Goal: Task Accomplishment & Management: Use online tool/utility

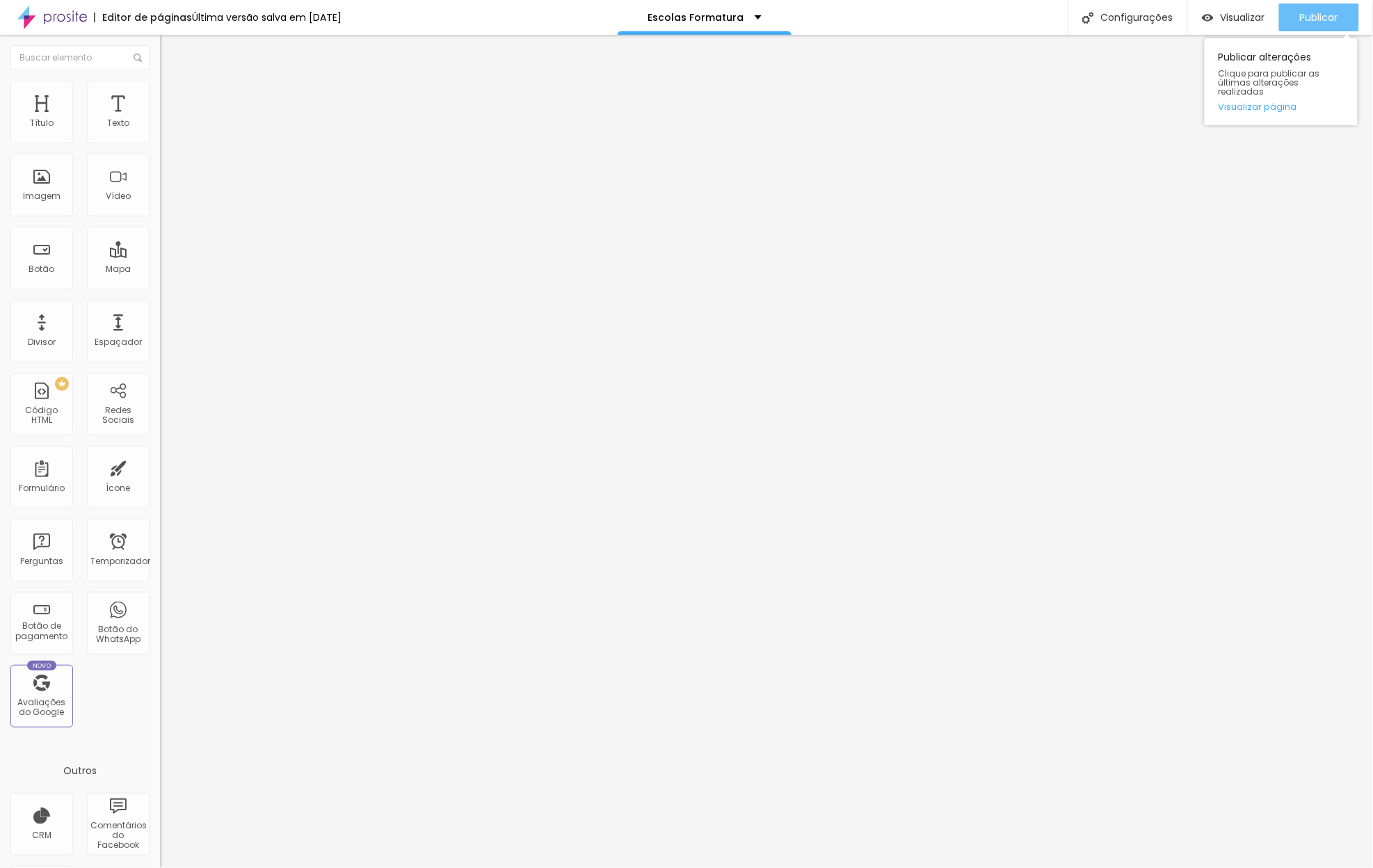
click at [1326, 12] on font "Publicar" at bounding box center [1318, 17] width 38 height 14
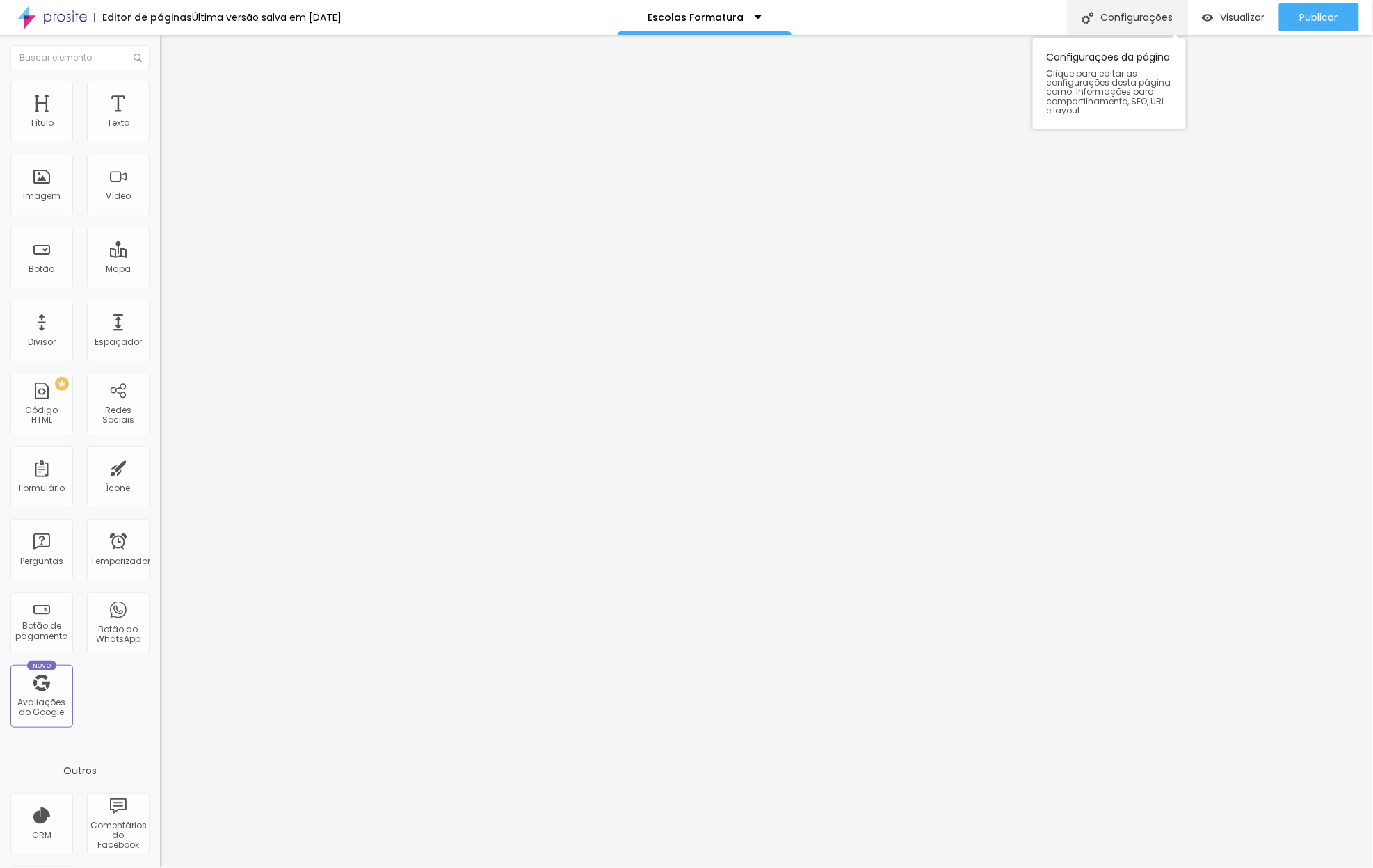
click at [1125, 23] on font "Configurações" at bounding box center [1137, 17] width 73 height 14
click at [929, 867] on div at bounding box center [686, 883] width 1373 height 12
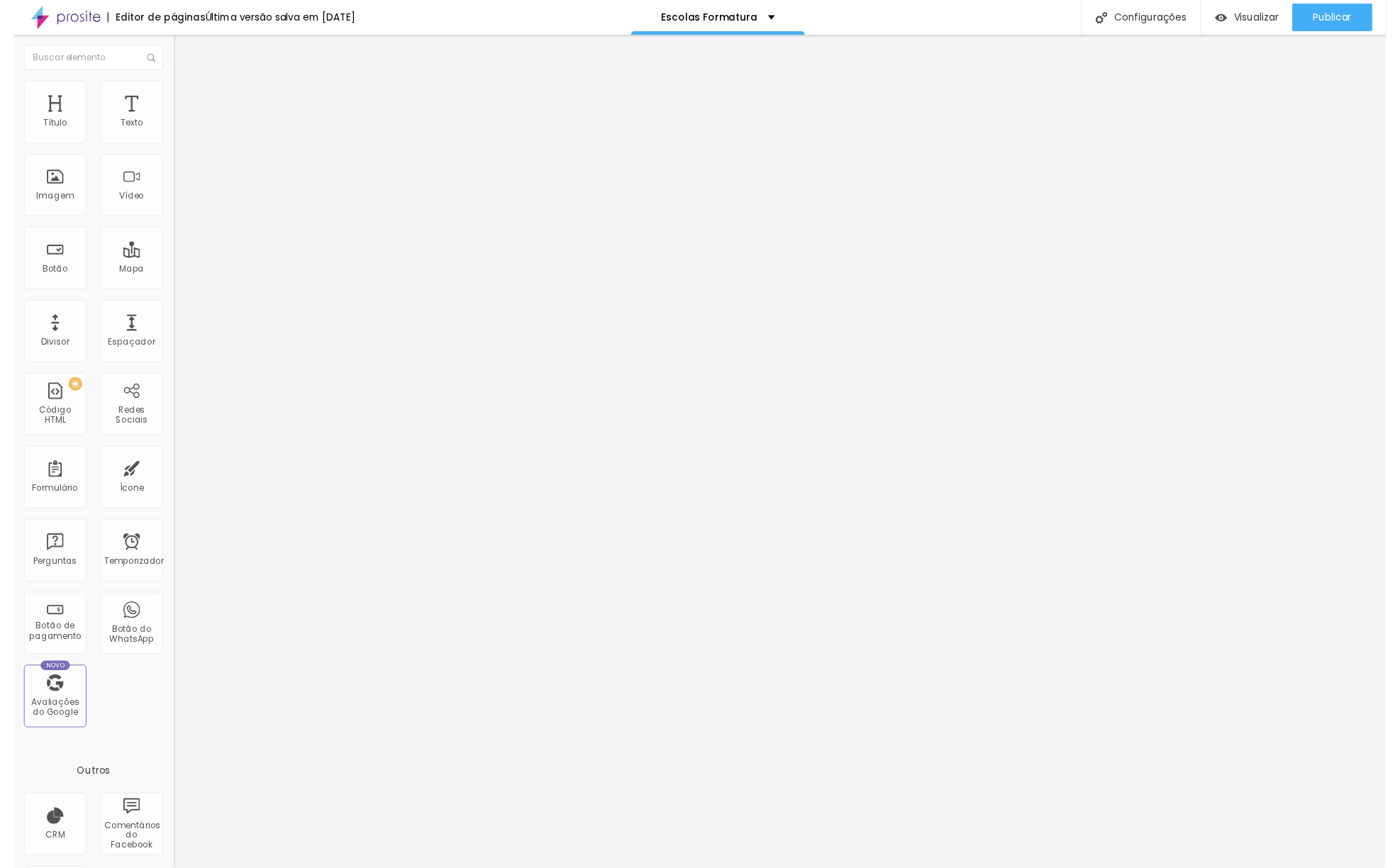
scroll to position [72, 0]
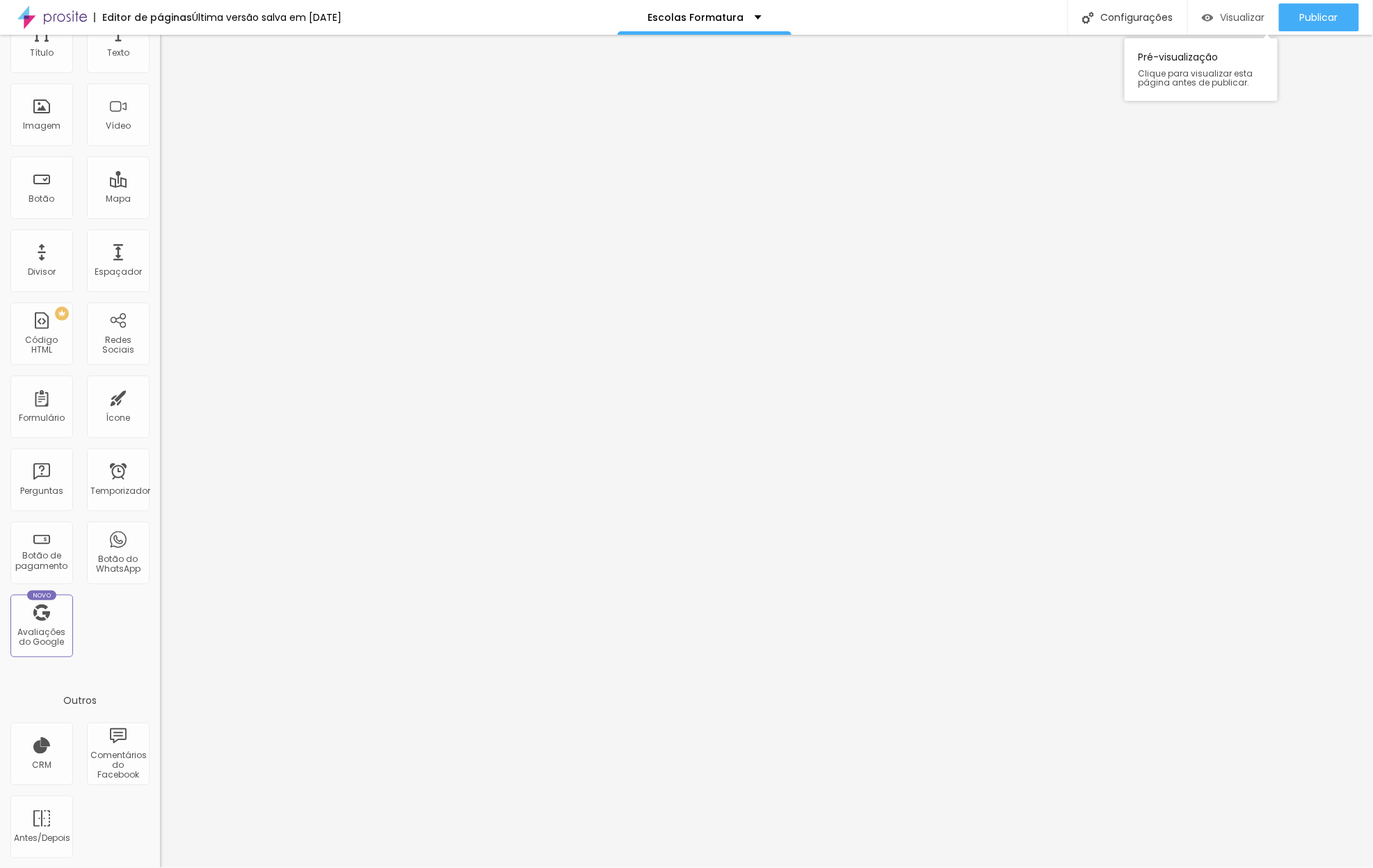
click at [1224, 12] on font "Visualizar" at bounding box center [1243, 17] width 45 height 14
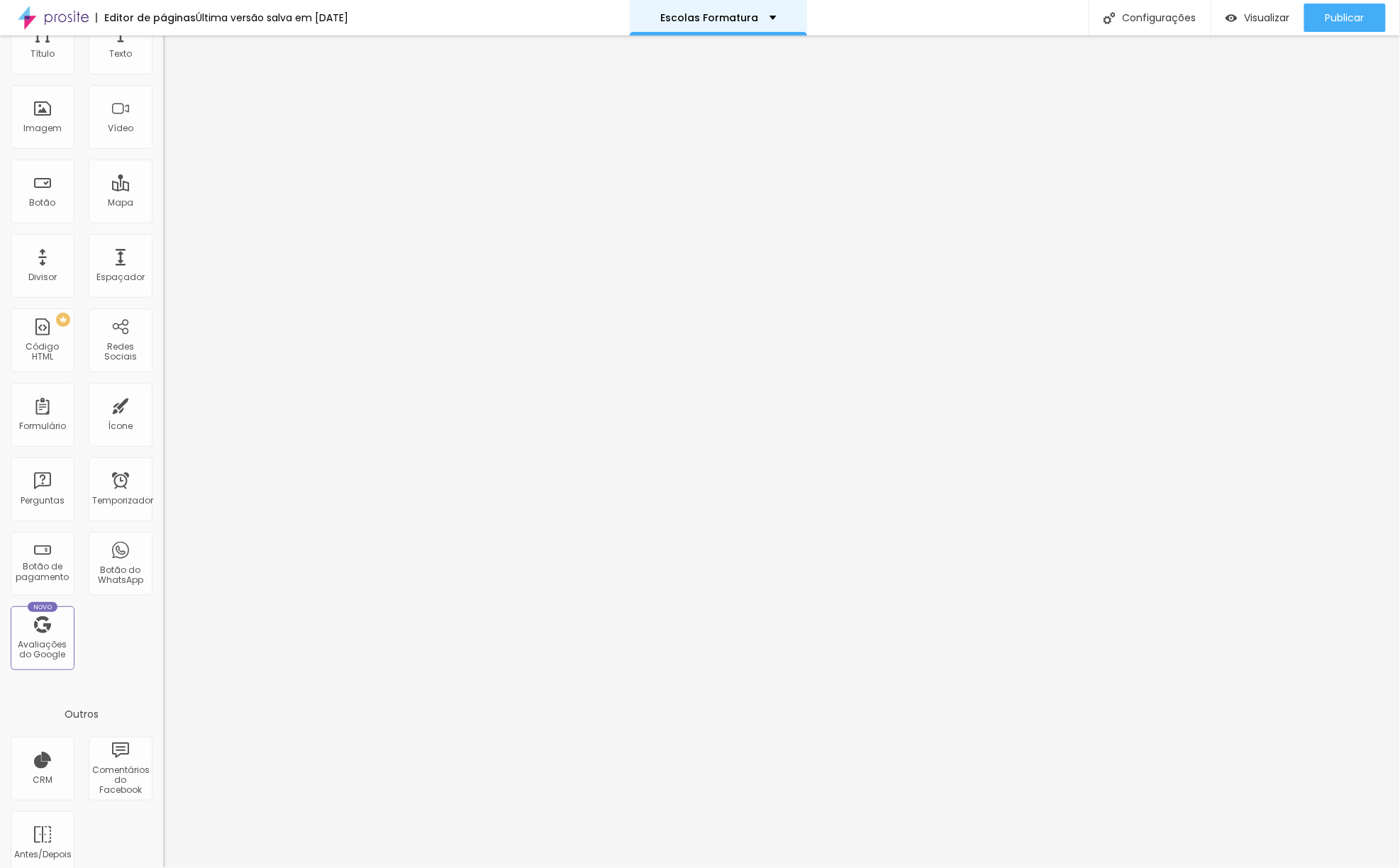
scroll to position [0, 0]
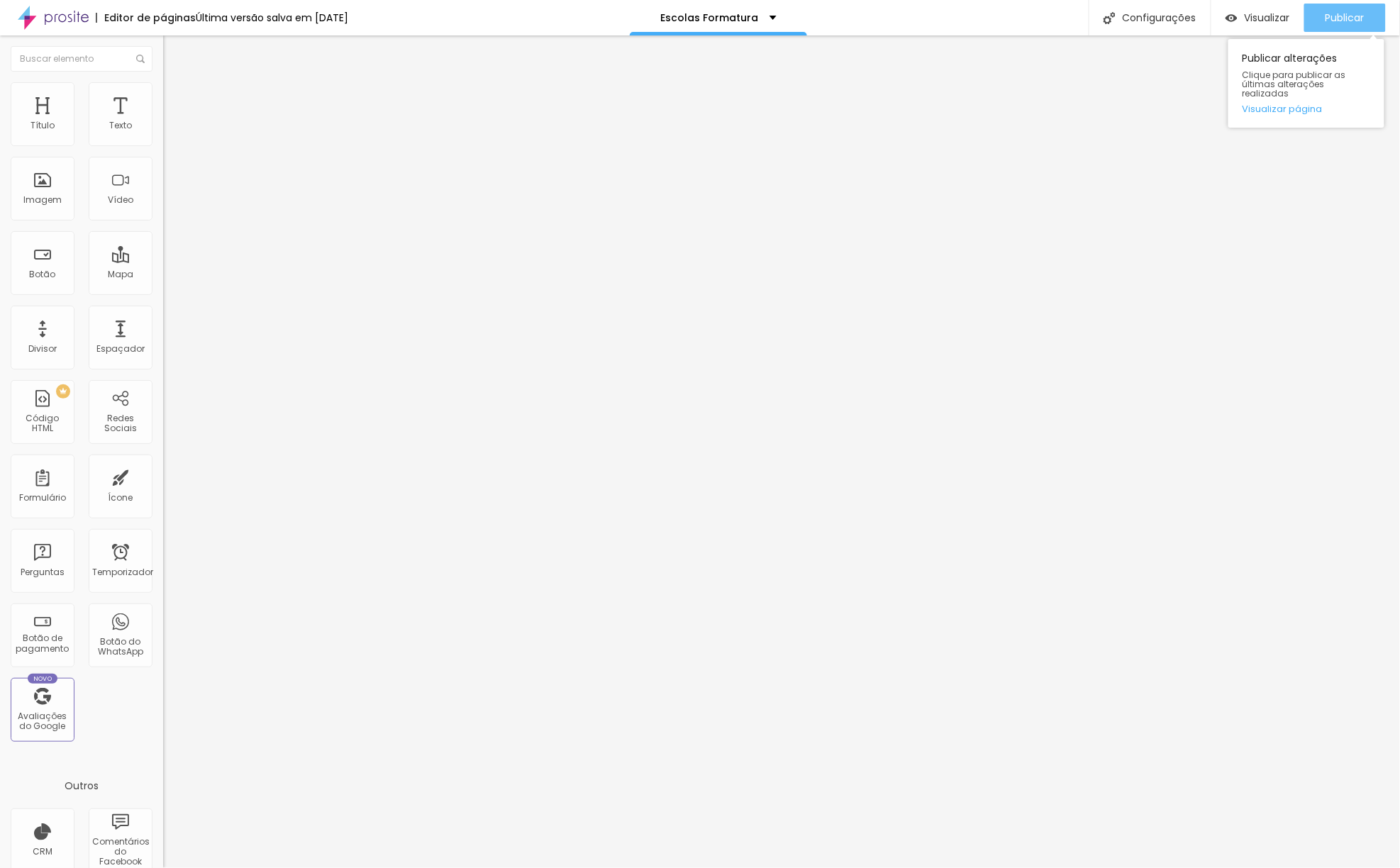
click at [1347, 24] on font "Publicar" at bounding box center [1344, 17] width 39 height 14
click at [1353, 13] on font "Publicar" at bounding box center [1344, 17] width 39 height 14
click at [1348, 6] on div "Publicar" at bounding box center [1344, 17] width 39 height 28
click at [1350, 11] on font "Publicar" at bounding box center [1344, 17] width 39 height 14
click at [1356, 21] on font "Publicar" at bounding box center [1344, 17] width 39 height 14
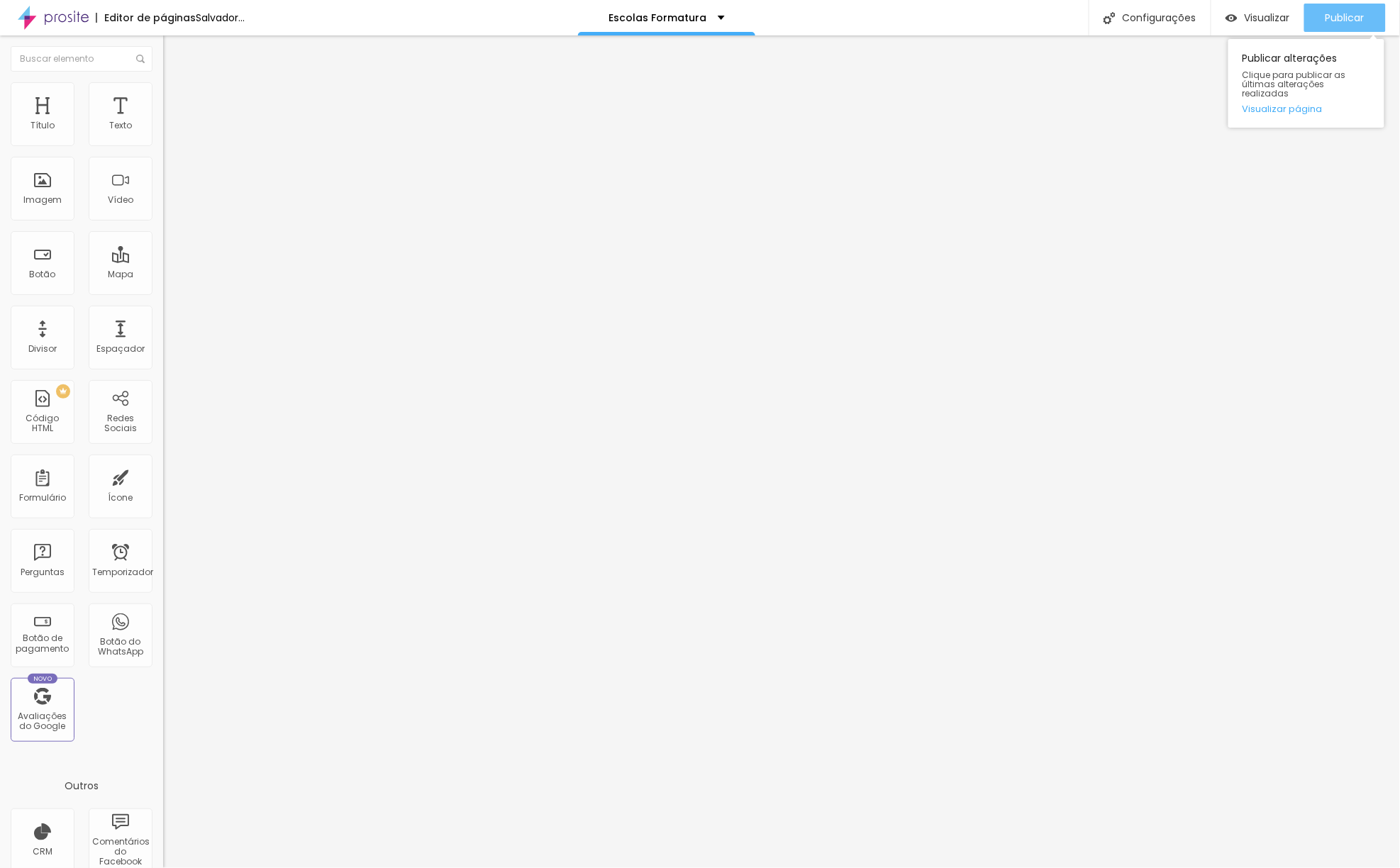
click at [1342, 25] on div "Publicar" at bounding box center [1344, 17] width 39 height 28
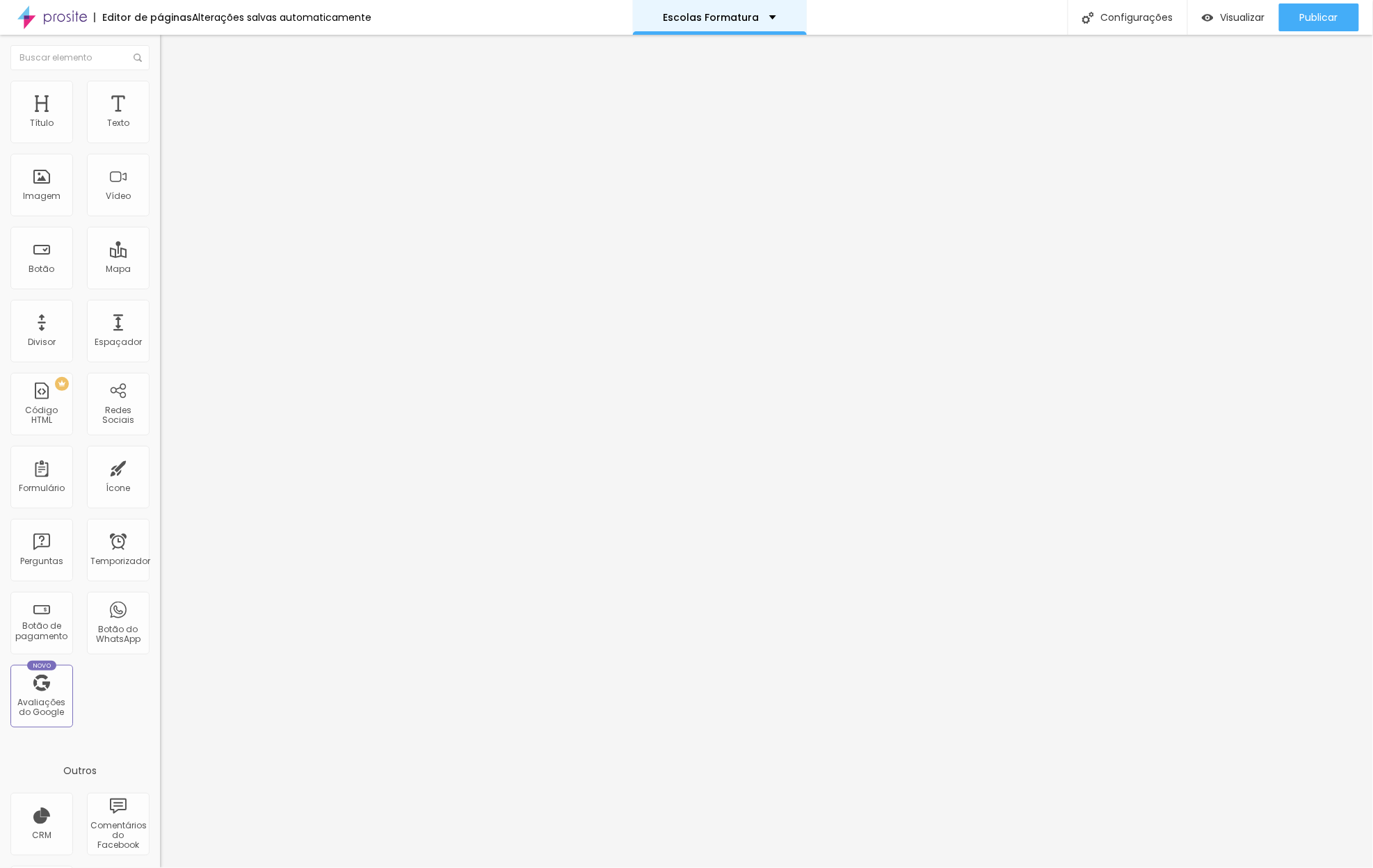
click at [771, 29] on div "Escolas Formatura" at bounding box center [719, 17] width 174 height 35
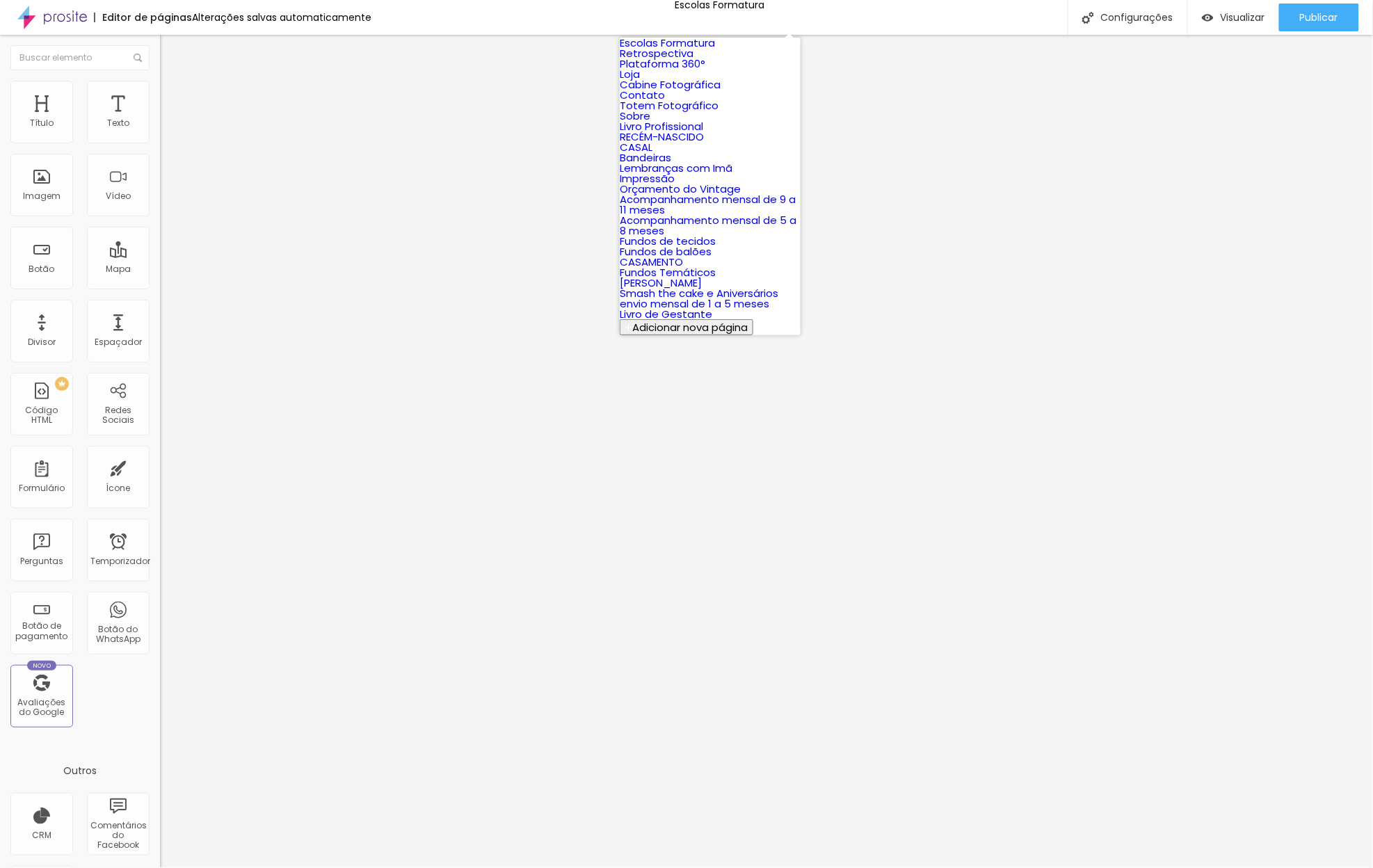
click at [715, 50] on link "Escolas Formatura" at bounding box center [667, 43] width 95 height 15
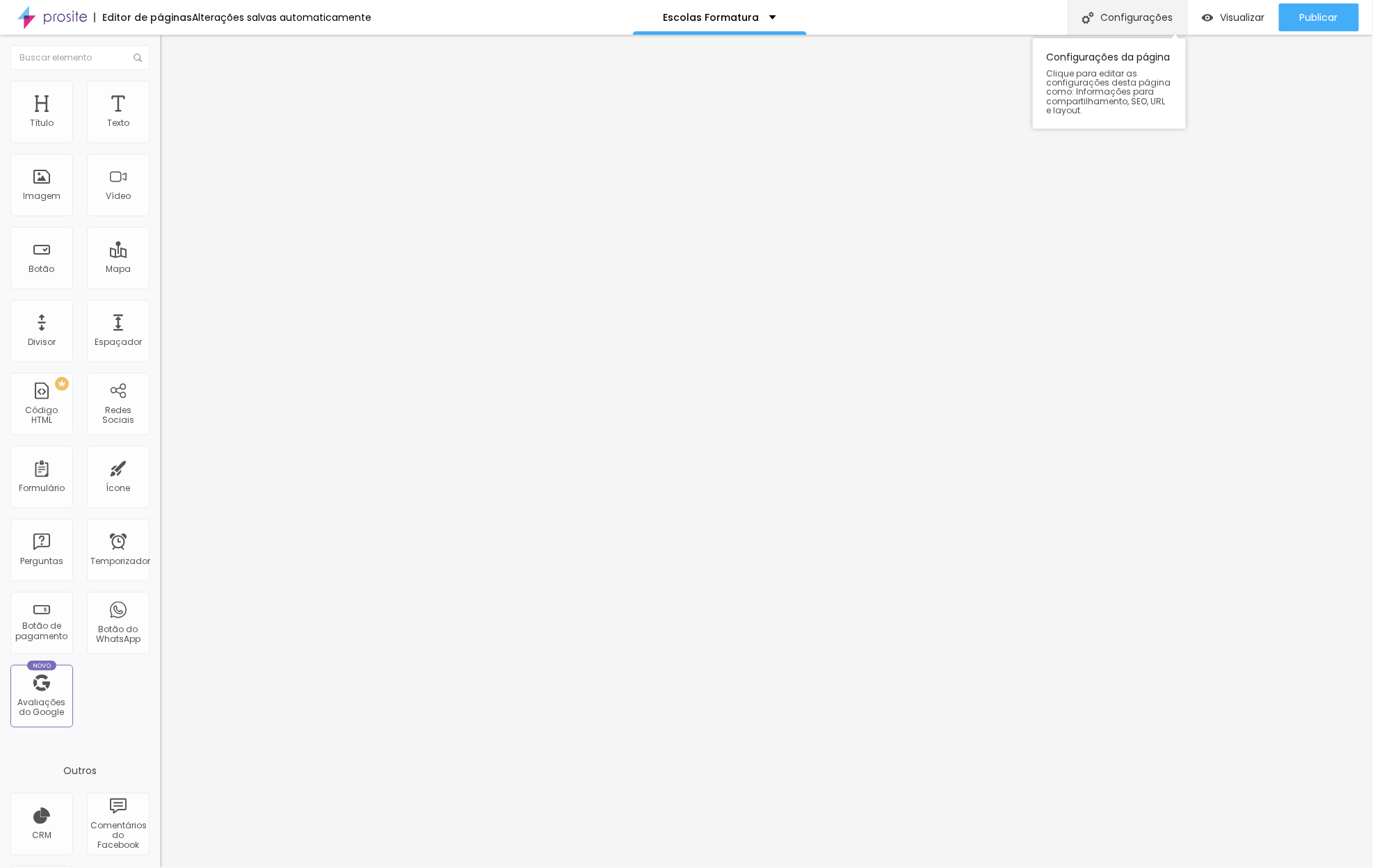
click at [1105, 25] on div "Configurações" at bounding box center [1127, 17] width 120 height 35
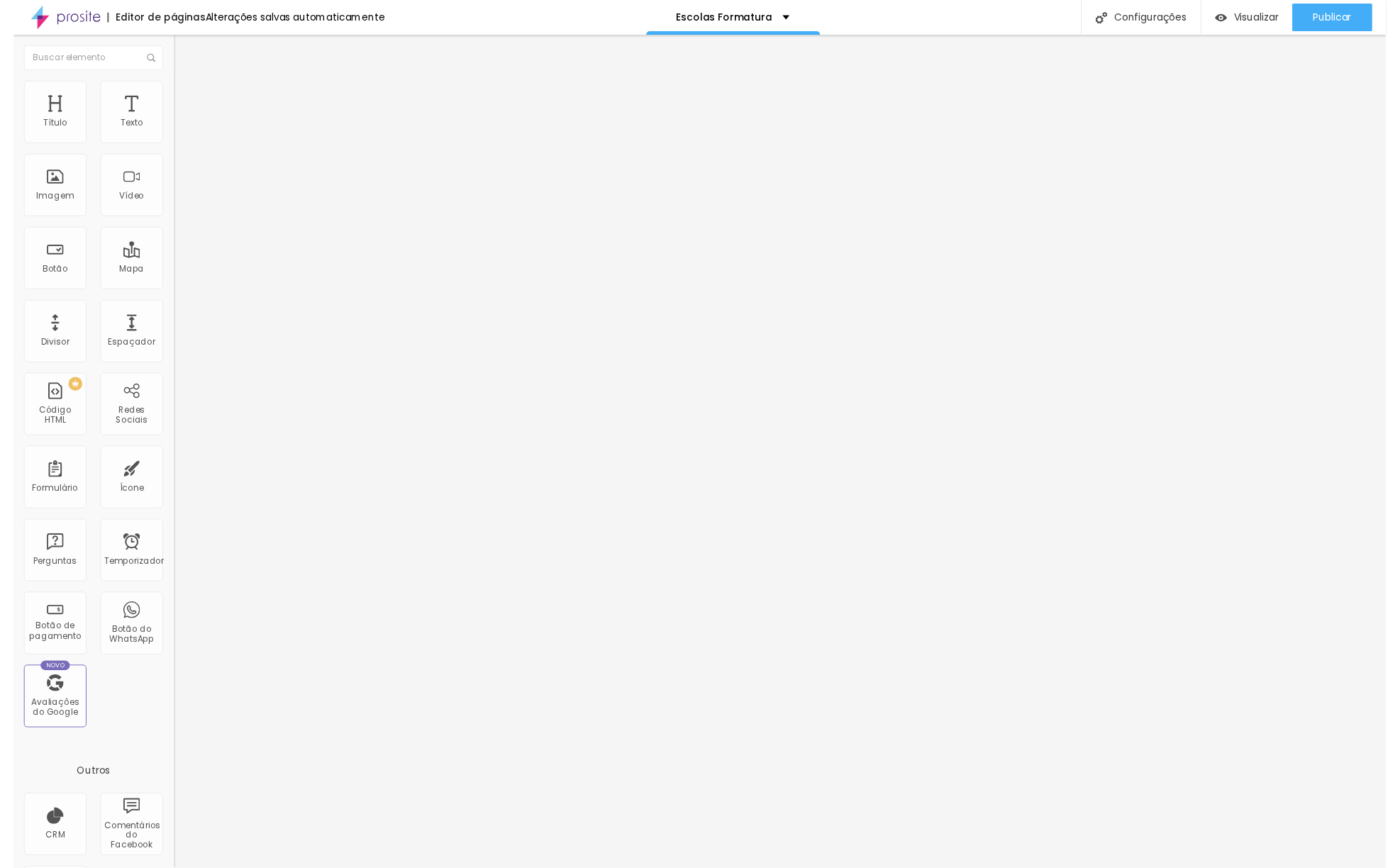
scroll to position [0, 0]
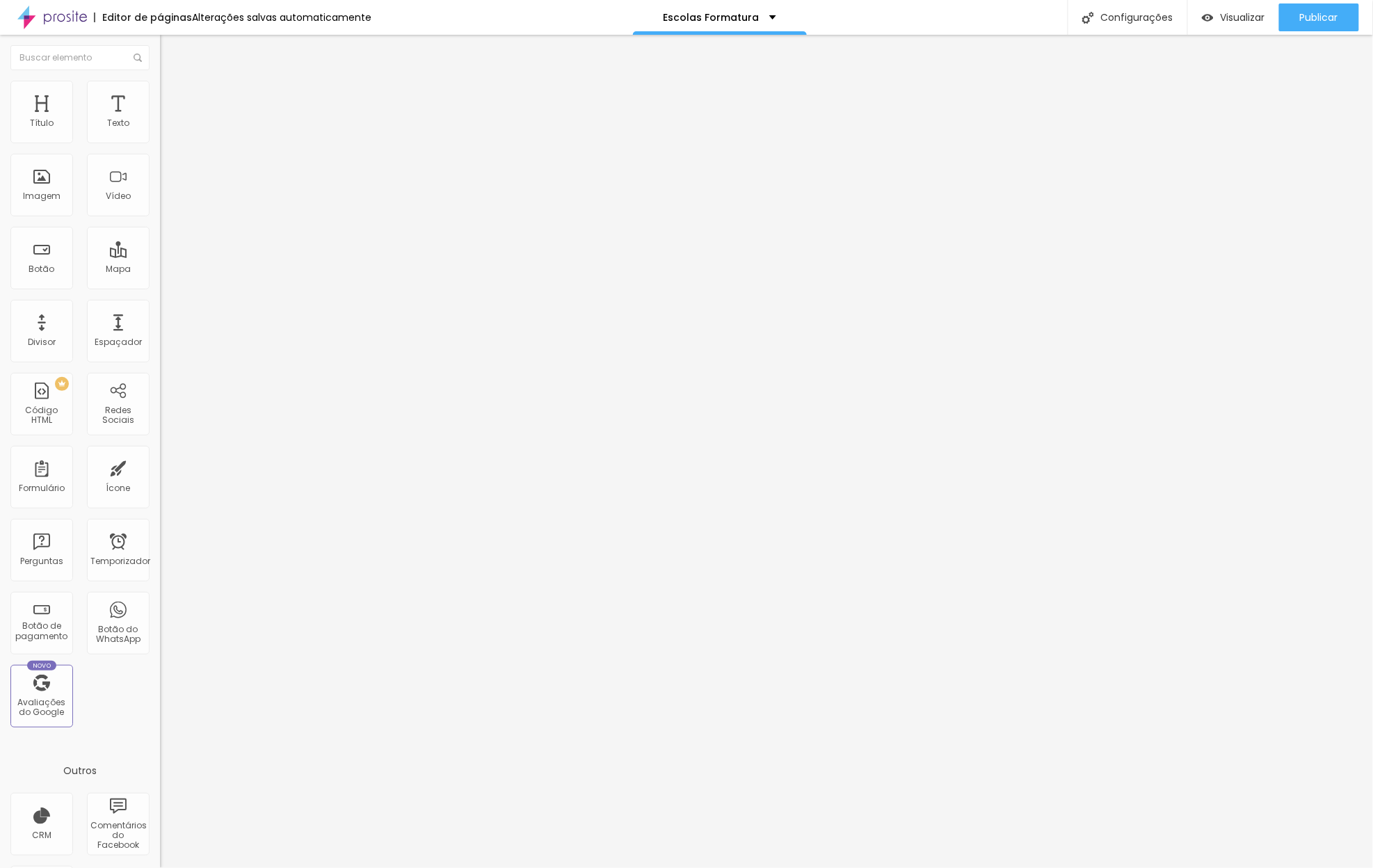
click at [939, 867] on div at bounding box center [686, 883] width 1373 height 12
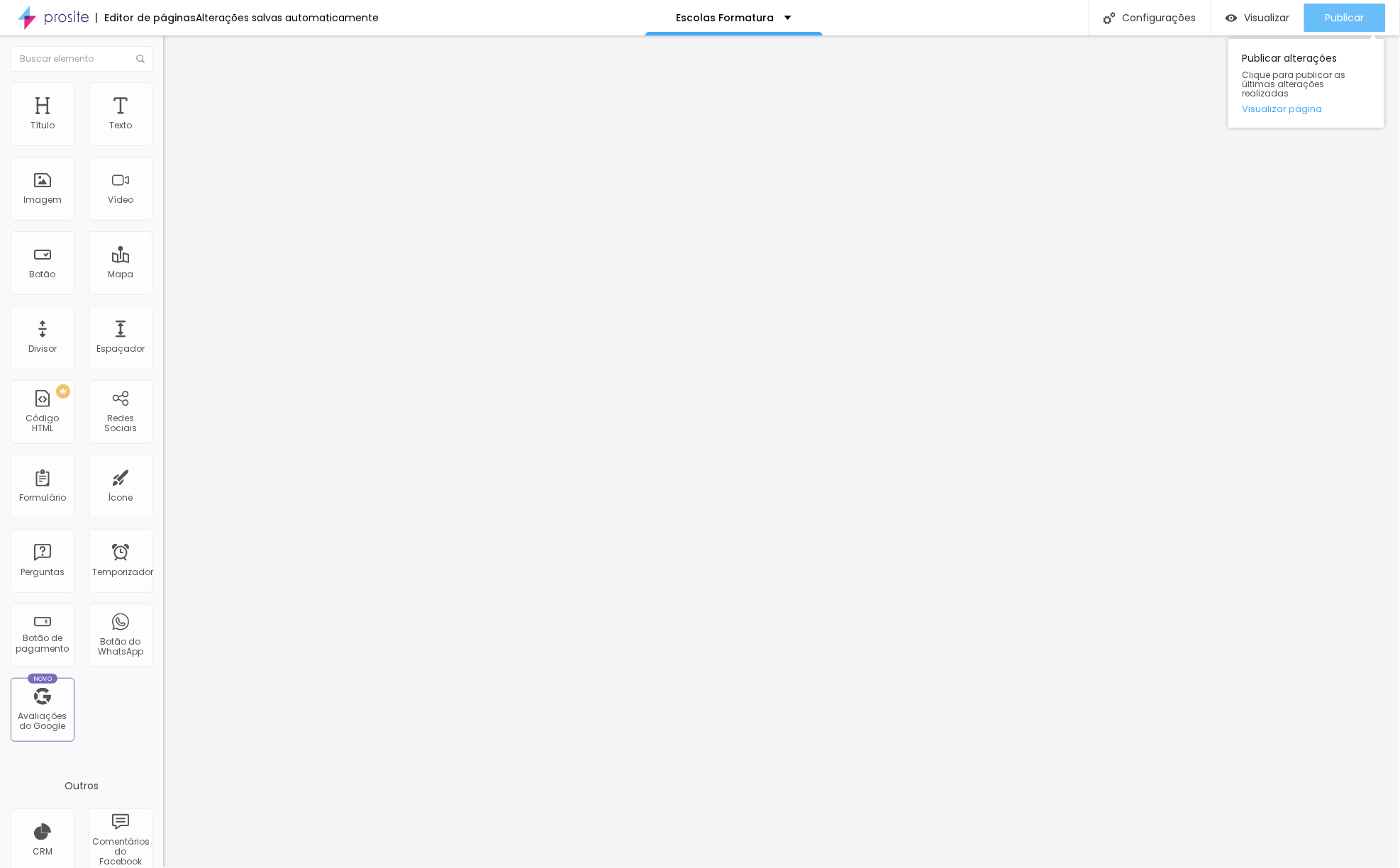
click at [1336, 17] on font "Publicar" at bounding box center [1344, 17] width 39 height 14
click at [1347, 17] on font "Publicar" at bounding box center [1344, 17] width 39 height 14
